Goal: Task Accomplishment & Management: Manage account settings

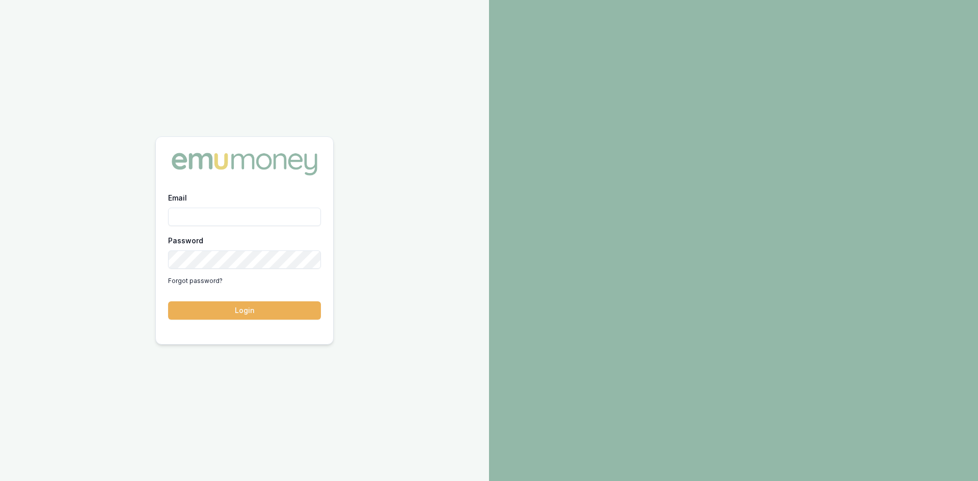
click at [243, 214] on input "Email" at bounding box center [244, 217] width 153 height 18
type input "wendy.fonseka@emumoney.com.au"
click at [236, 305] on button "Login" at bounding box center [244, 311] width 153 height 18
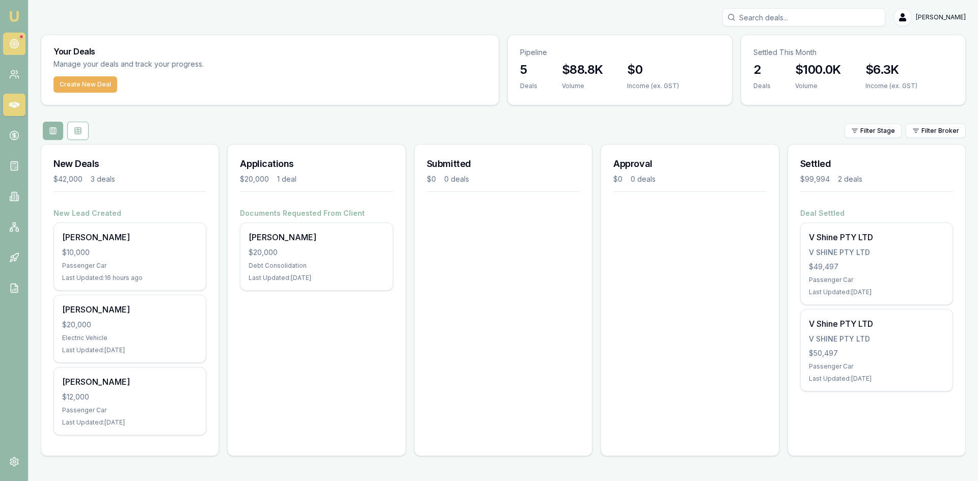
click at [15, 43] on circle at bounding box center [14, 44] width 2 height 2
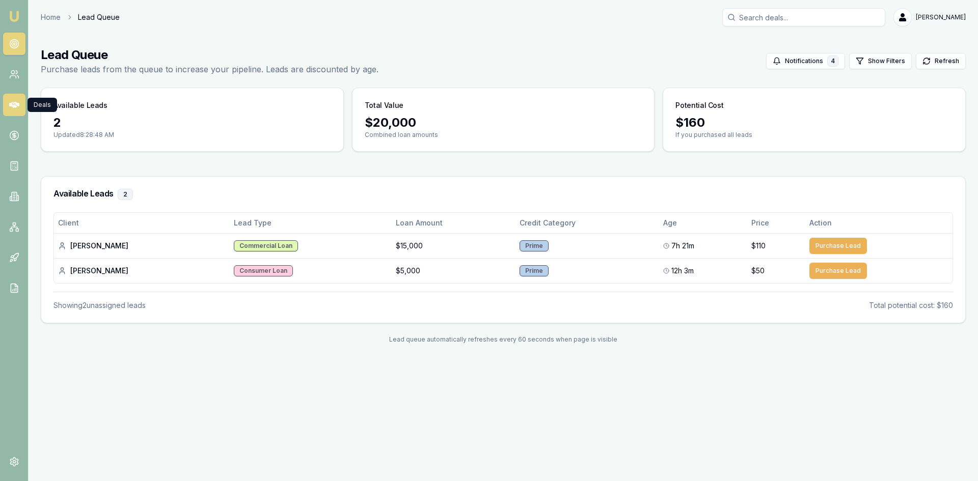
click at [16, 108] on icon at bounding box center [14, 105] width 10 height 10
